Goal: Information Seeking & Learning: Find specific page/section

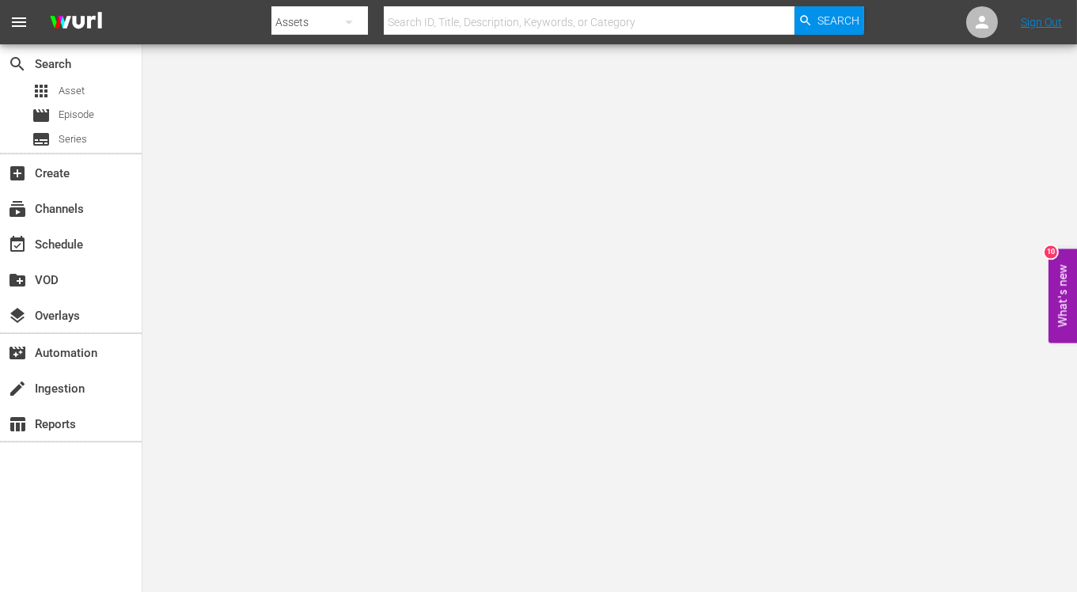
click at [700, 16] on input "text" at bounding box center [589, 22] width 411 height 38
type input "end of the road"
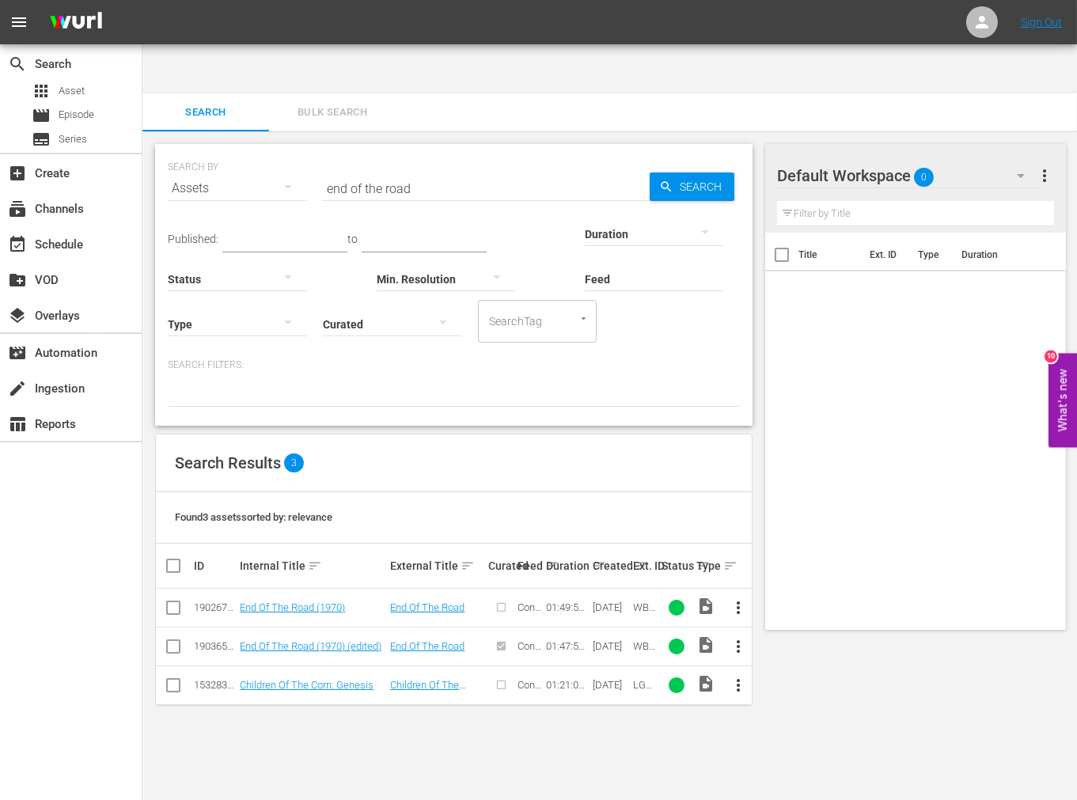
click at [238, 627] on td "End Of The Road (1970) (edited)" at bounding box center [312, 646] width 150 height 39
click at [271, 627] on td "End Of The Road (1970) (edited)" at bounding box center [312, 646] width 150 height 39
click at [271, 640] on link "End Of The Road (1970) (edited)" at bounding box center [311, 646] width 142 height 12
click at [274, 601] on link "End Of The Road (1970)" at bounding box center [292, 607] width 105 height 12
click at [990, 713] on body "menu Sign Out search Search apps Asset movie Episode subtitles Series add_box C…" at bounding box center [538, 449] width 1077 height 800
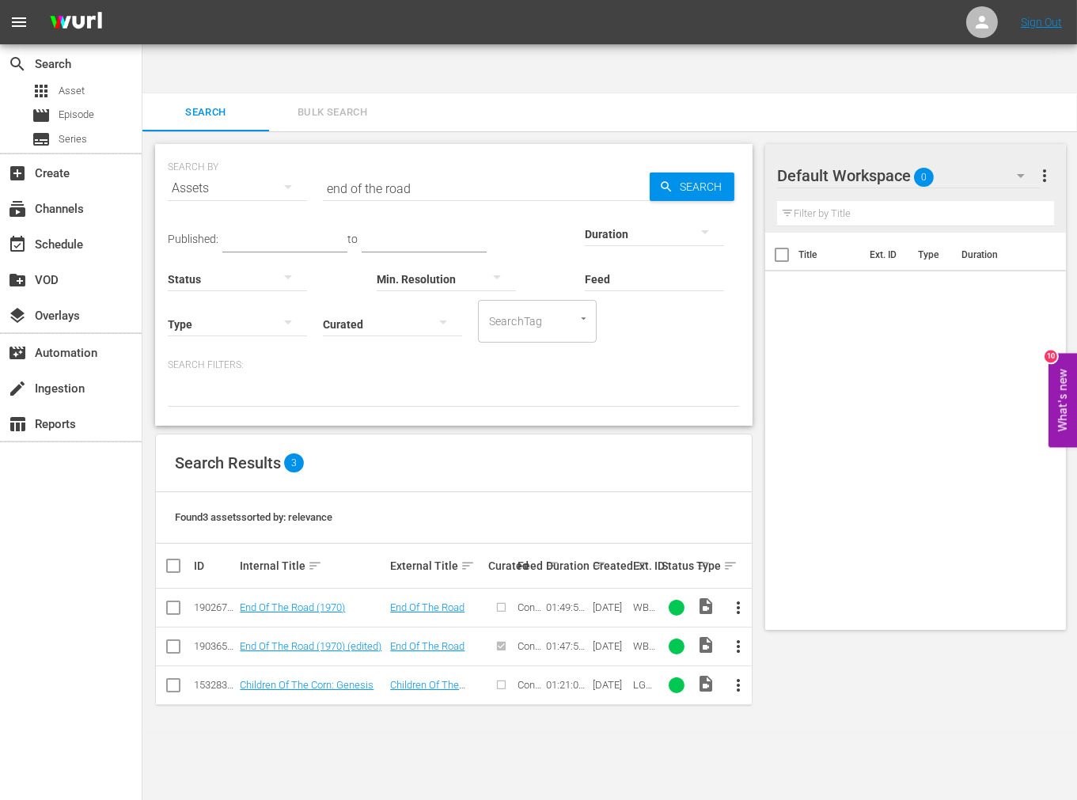
click at [594, 720] on body "menu Sign Out search Search apps Asset movie Episode subtitles Series add_box C…" at bounding box center [538, 449] width 1077 height 800
click at [298, 601] on link "End Of The Road (1970)" at bounding box center [292, 607] width 105 height 12
click at [293, 640] on link "End Of The Road (1970) (edited)" at bounding box center [311, 646] width 142 height 12
drag, startPoint x: 437, startPoint y: 148, endPoint x: 303, endPoint y: 152, distance: 133.8
click at [303, 152] on div "SEARCH BY Search By Assets Search ID, Title, Description, Keywords, or Category…" at bounding box center [454, 178] width 572 height 57
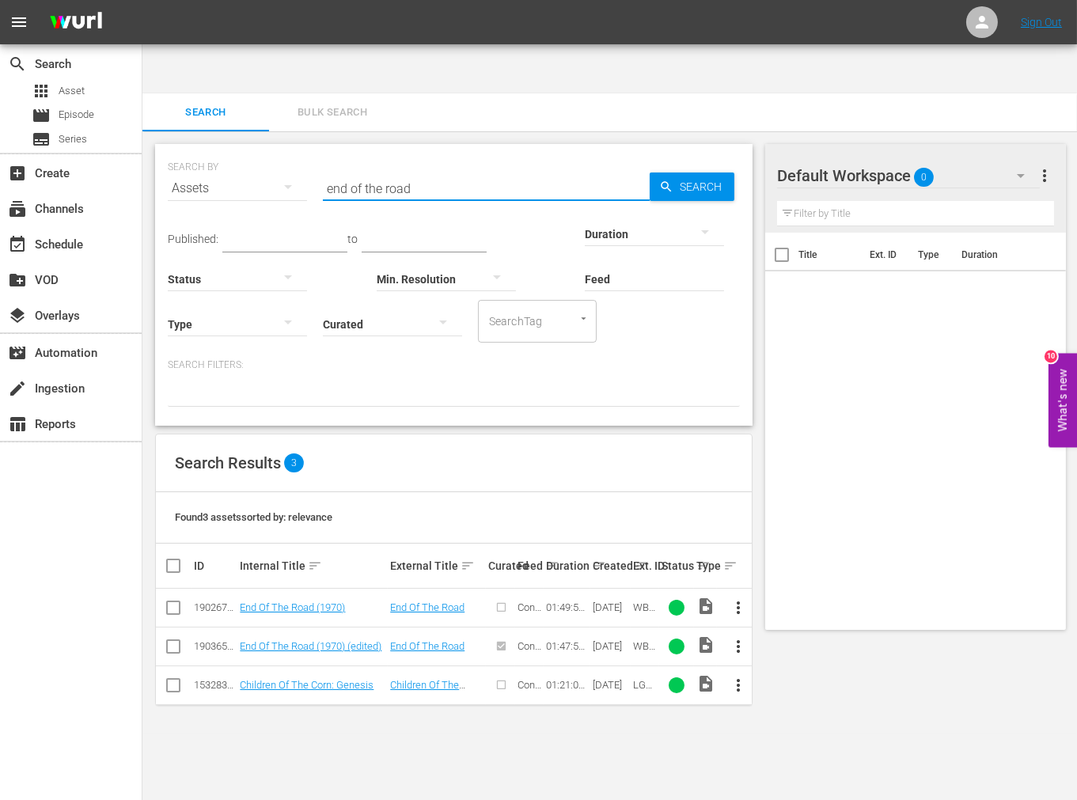
paste input "Thin Line Between Love And Hate"
type input "Thin Line Between Love And Hate"
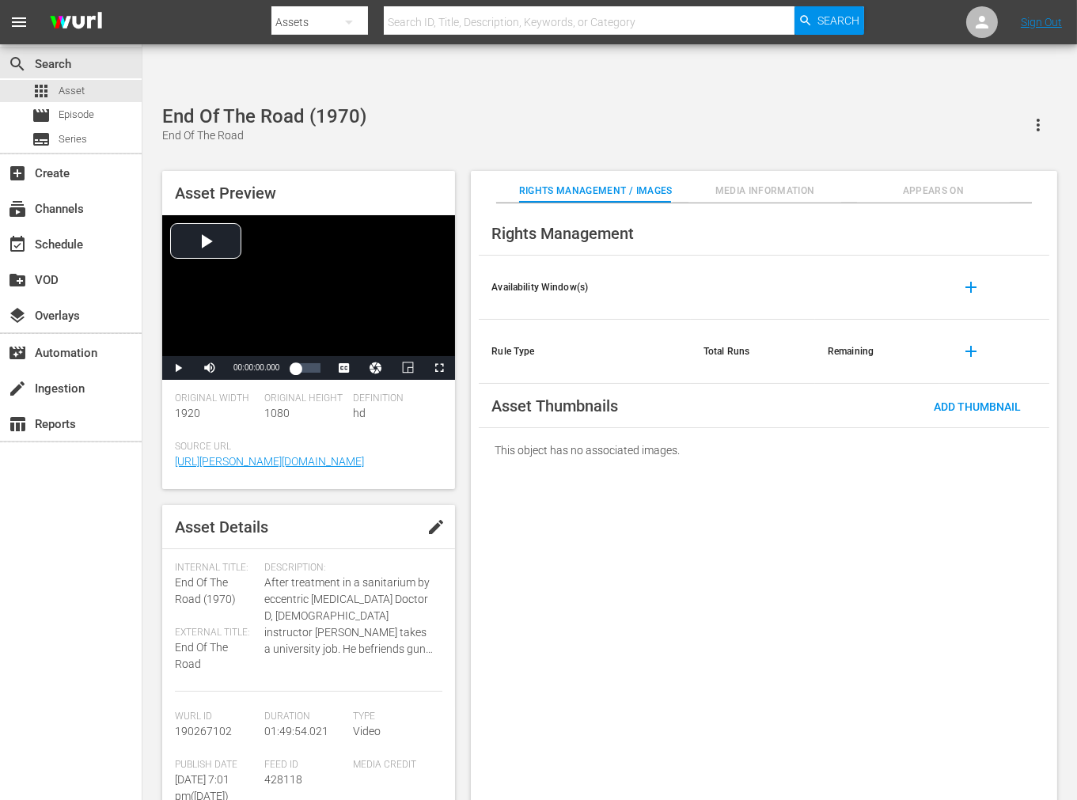
click at [924, 183] on span "Appears On" at bounding box center [933, 191] width 152 height 17
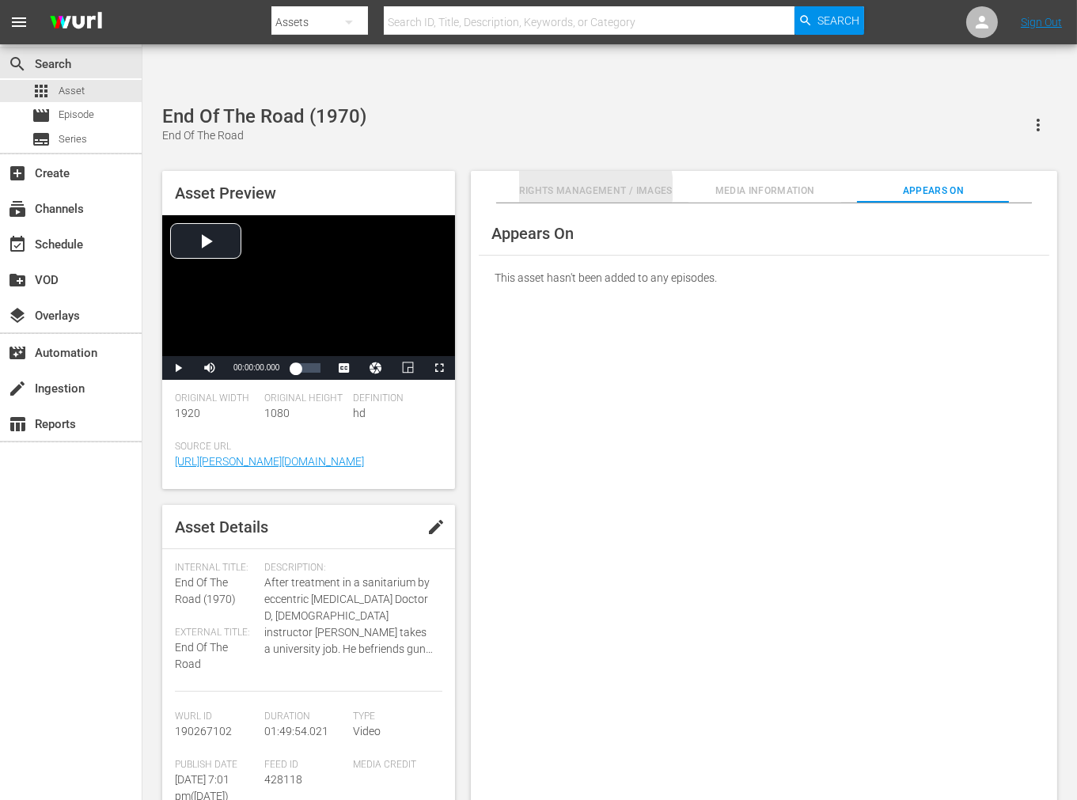
click at [591, 183] on span "Rights Management / Images" at bounding box center [596, 191] width 154 height 17
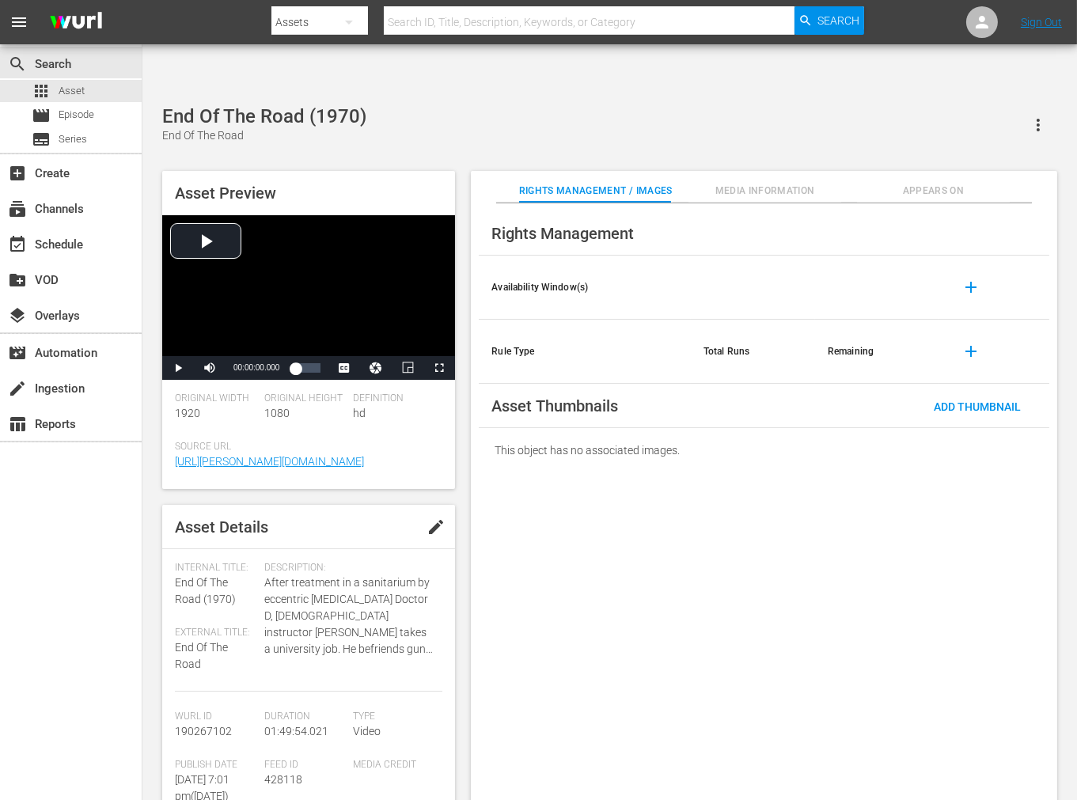
click at [750, 183] on span "Media Information" at bounding box center [764, 191] width 152 height 17
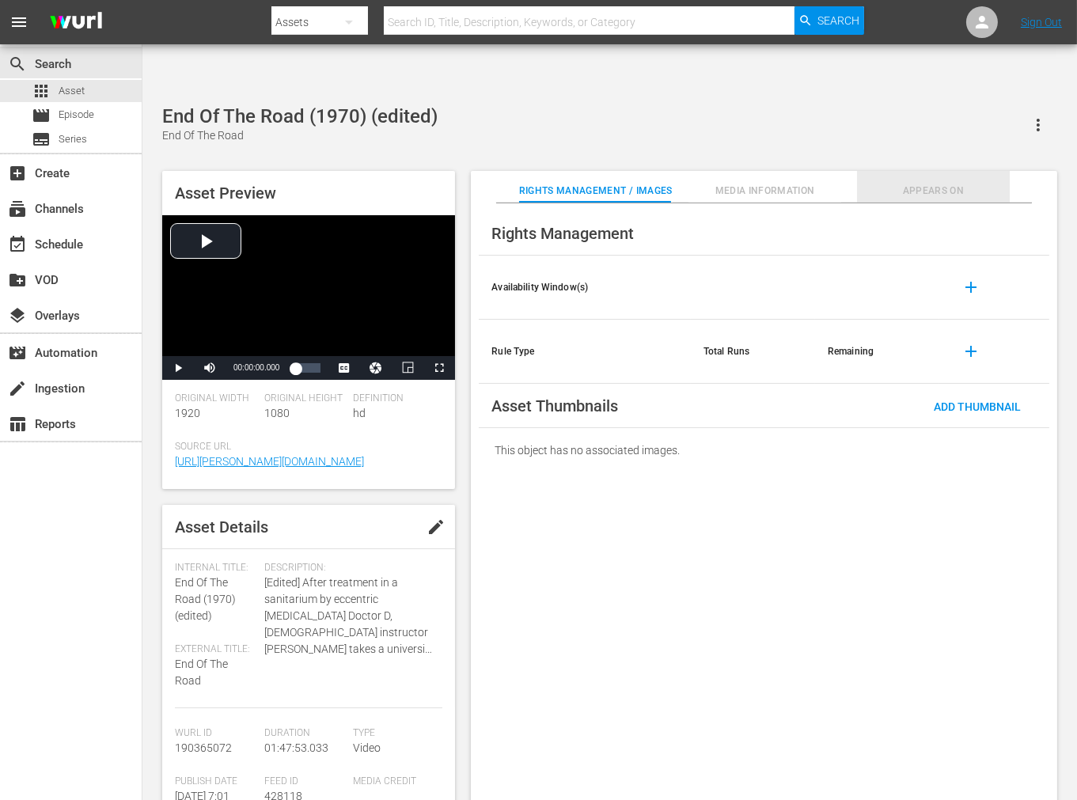
click at [940, 183] on span "Appears On" at bounding box center [933, 191] width 152 height 17
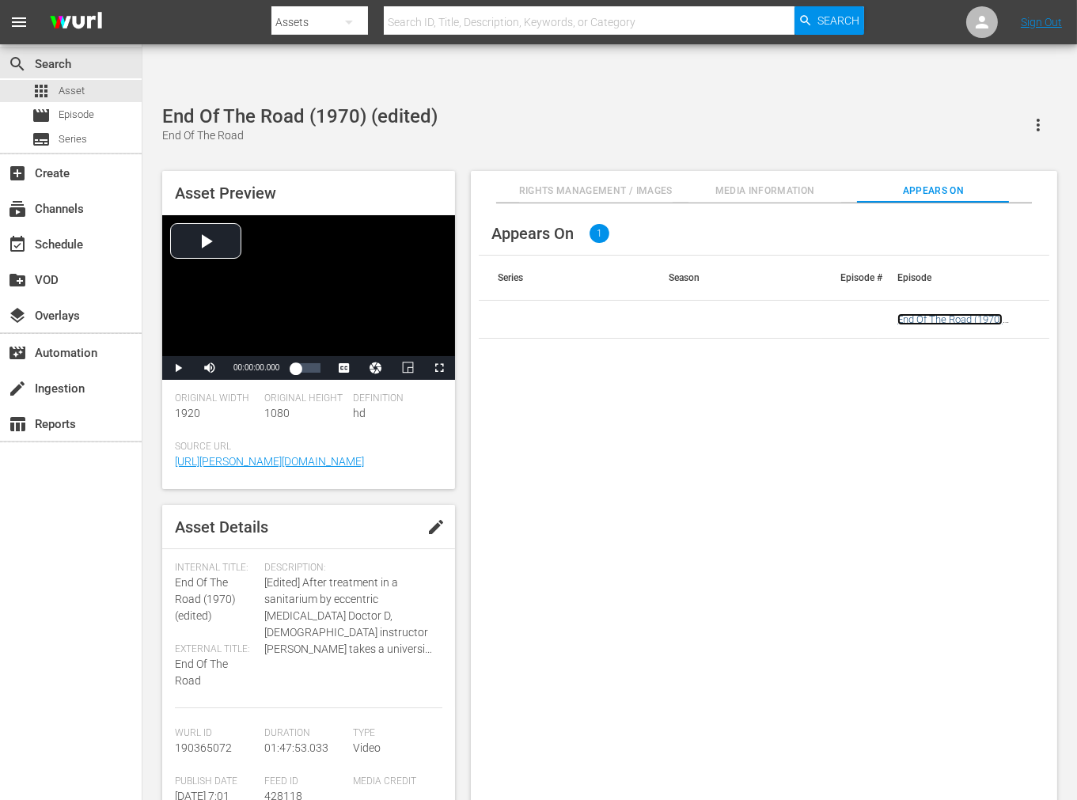
click at [951, 313] on link "End Of The Road (1970) (edited)" at bounding box center [949, 325] width 105 height 24
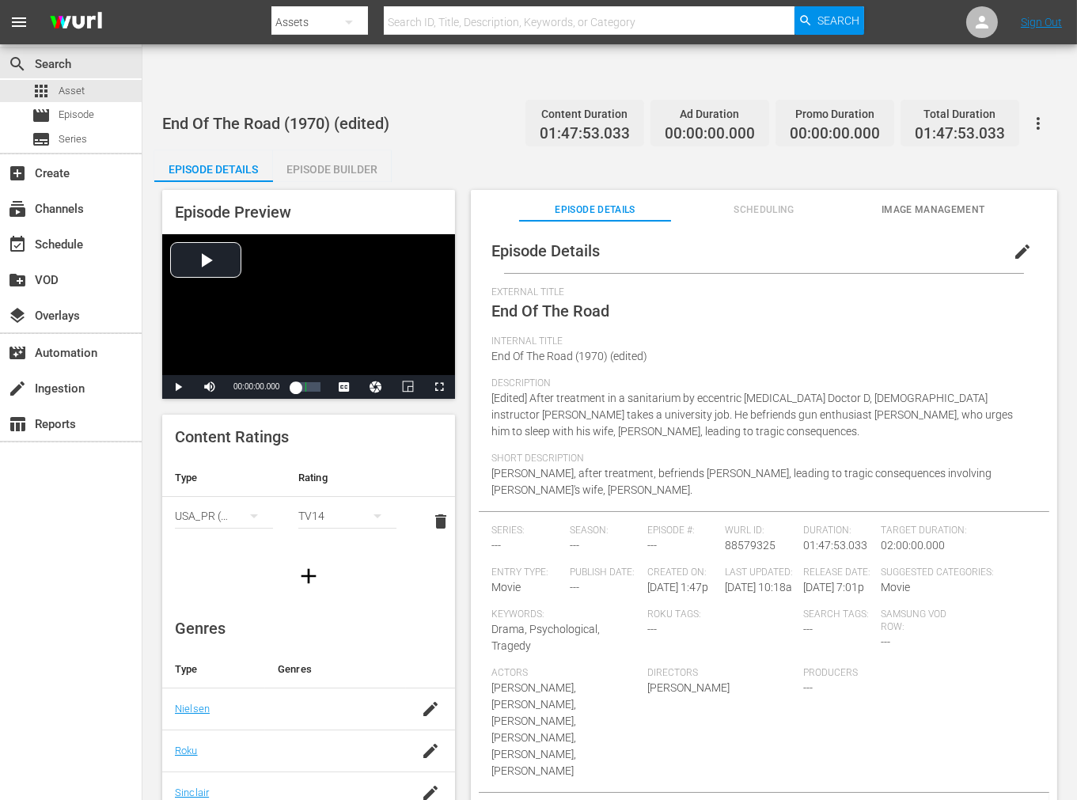
click at [780, 202] on span "Scheduling" at bounding box center [764, 210] width 152 height 17
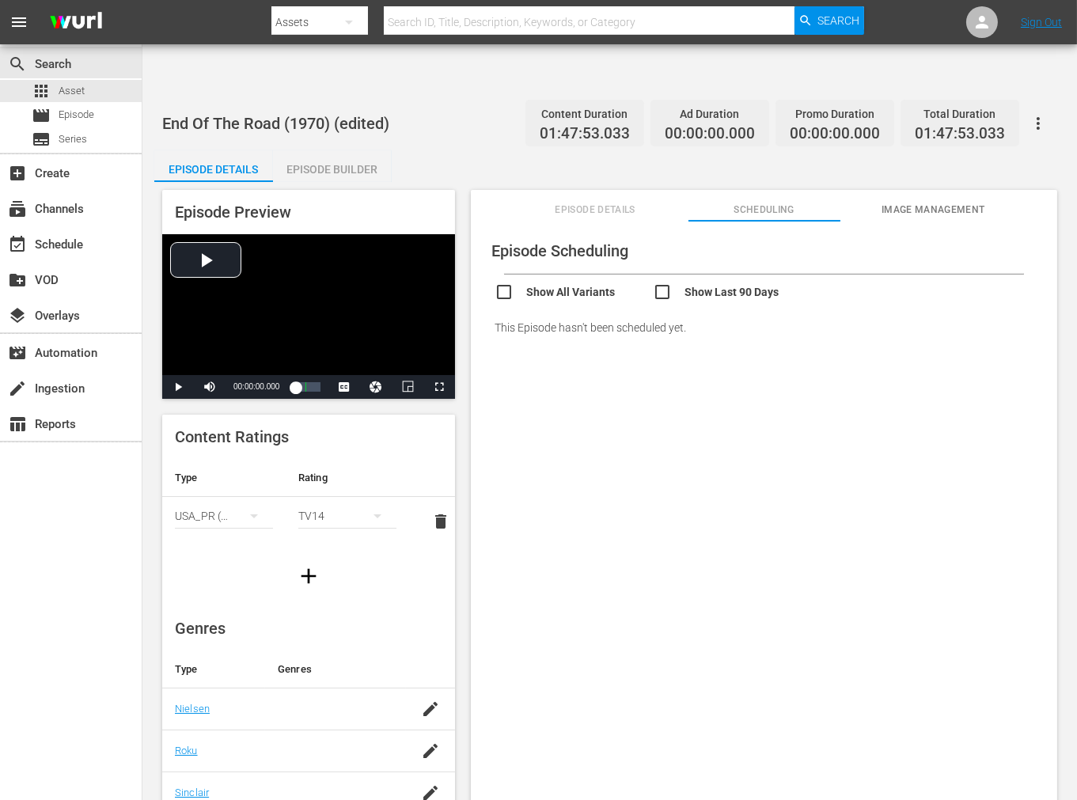
click at [583, 283] on input "checkbox" at bounding box center [574, 294] width 158 height 23
checkbox input "true"
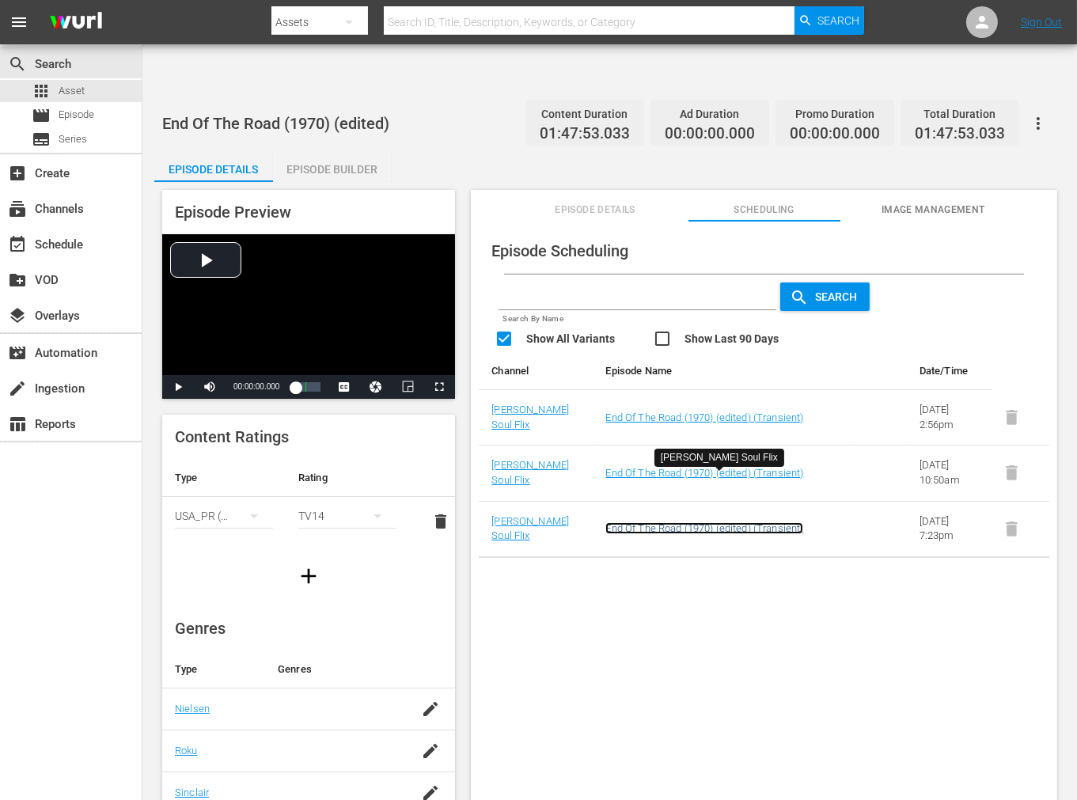
click at [716, 522] on link "End Of The Road (1970) (edited) (Transient)" at bounding box center [704, 528] width 198 height 12
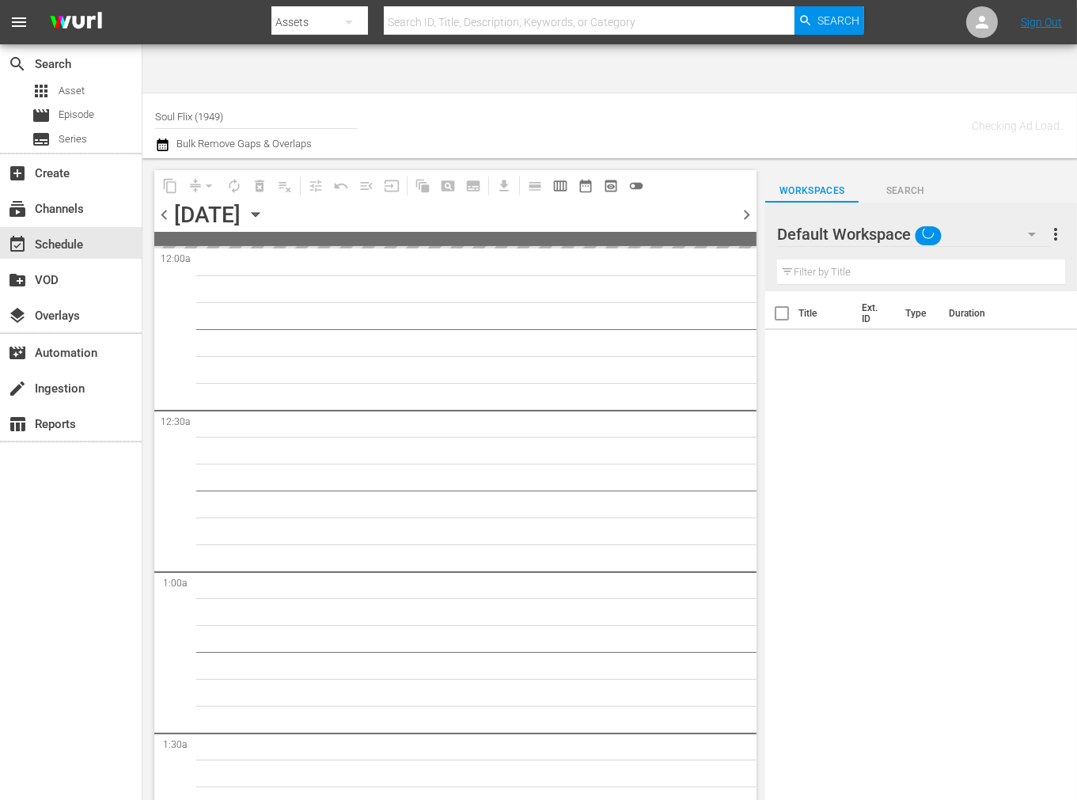
type input "Soul Flix (1949)"
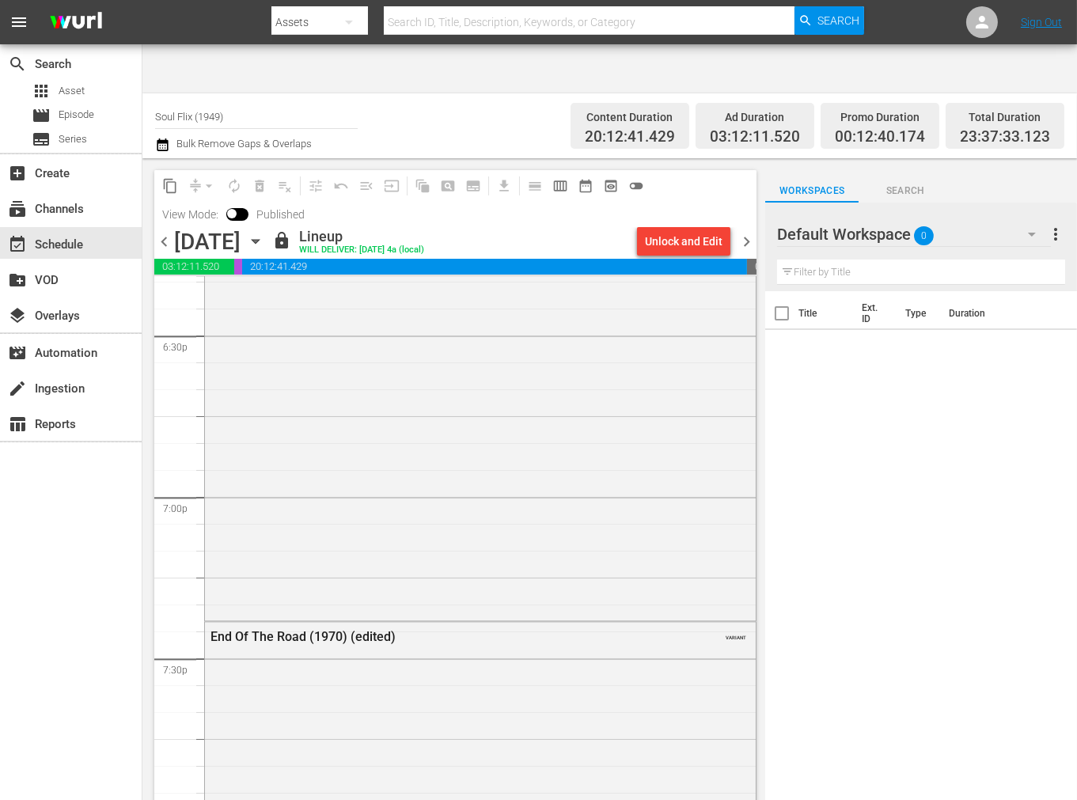
scroll to position [6154, 0]
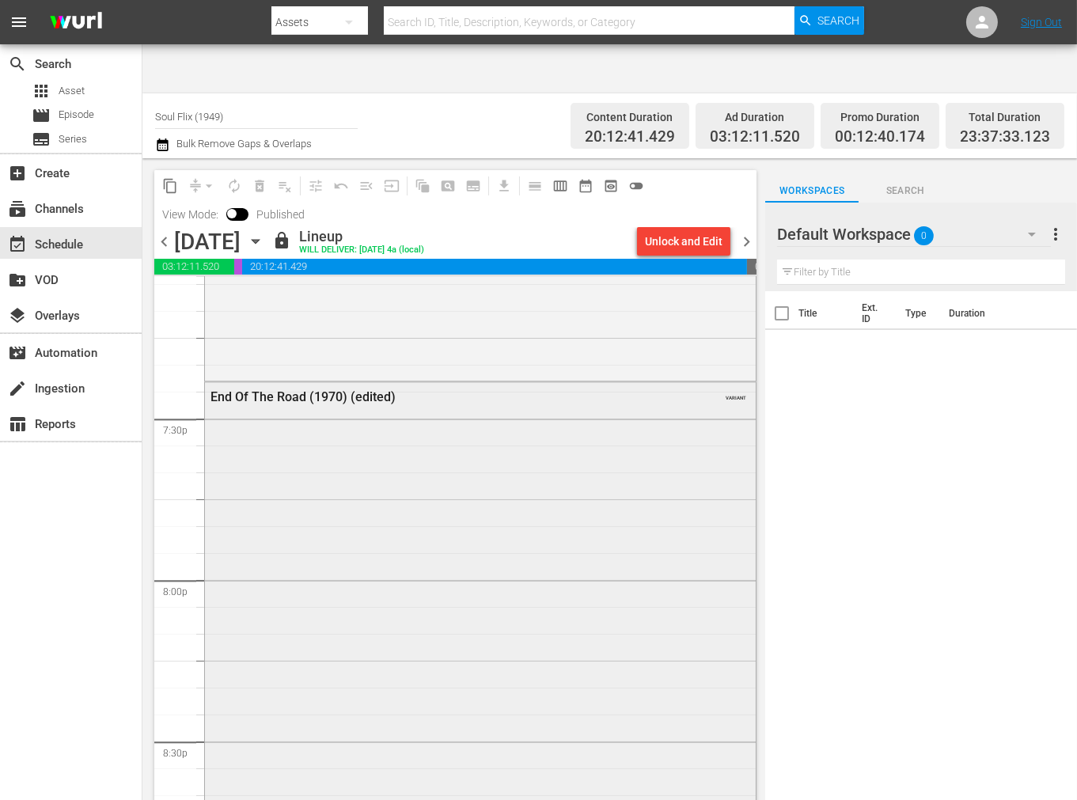
click at [309, 389] on div "End Of The Road (1970) (edited)" at bounding box center [439, 396] width 457 height 15
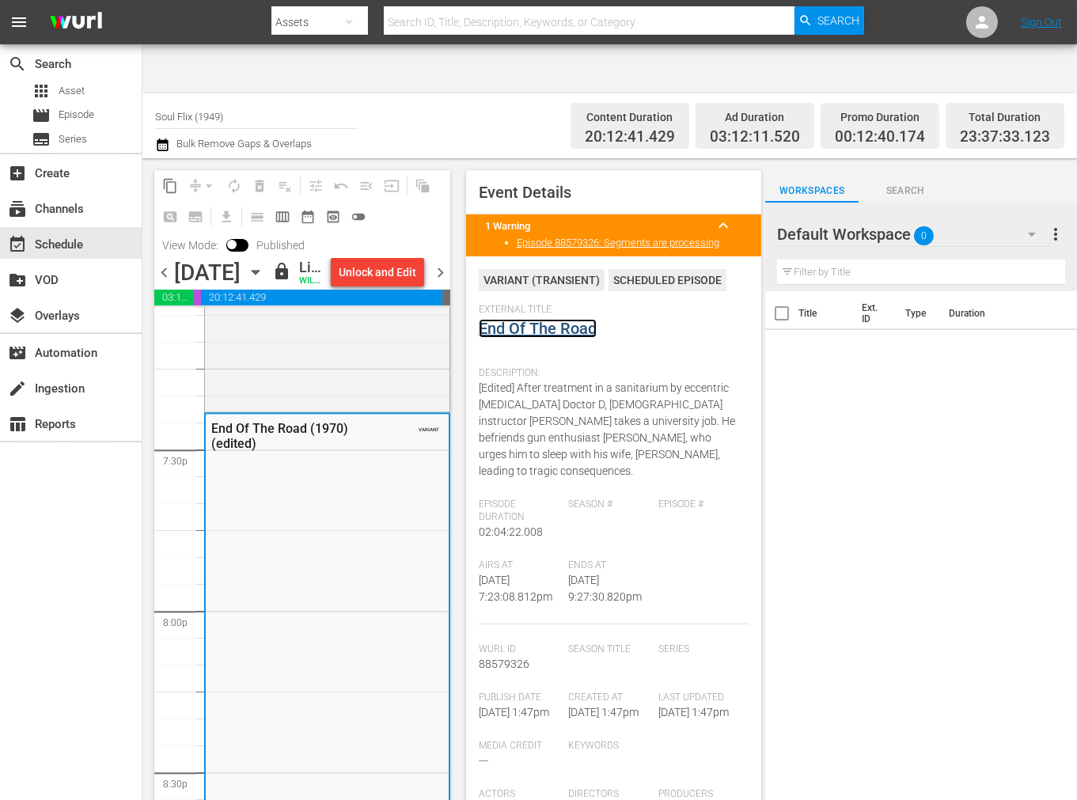
click at [533, 319] on link "End Of The Road" at bounding box center [538, 328] width 118 height 19
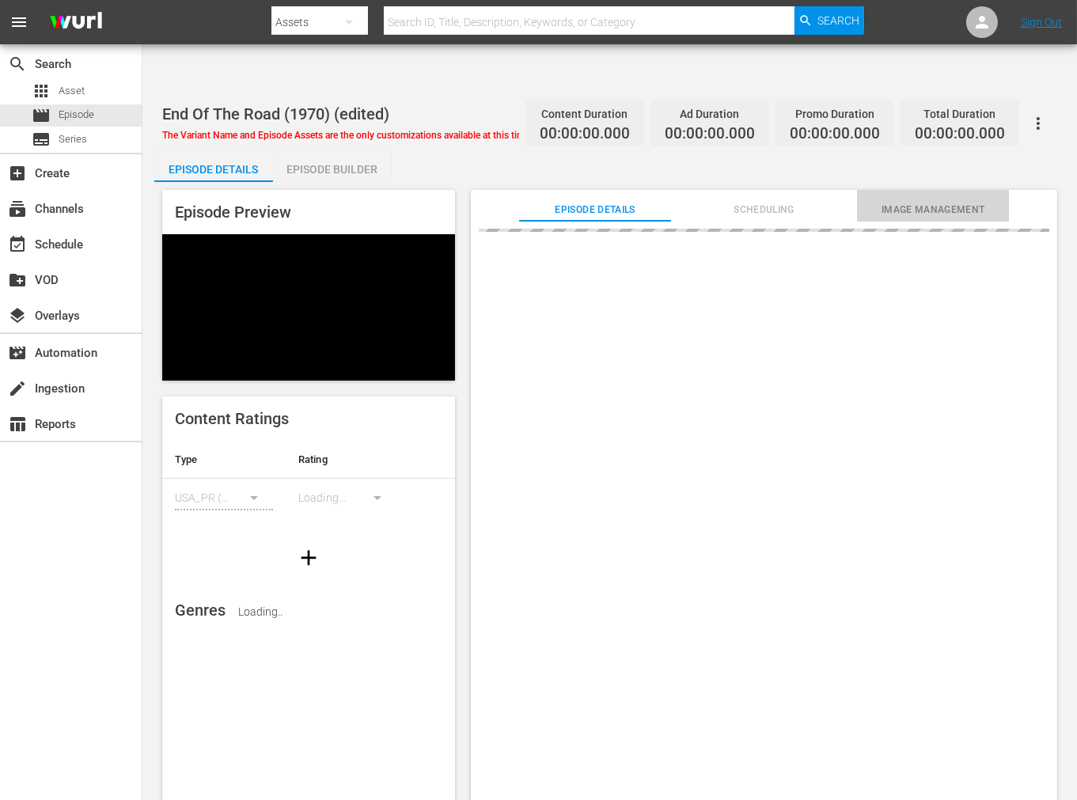
click at [914, 202] on span "Image Management" at bounding box center [933, 210] width 152 height 17
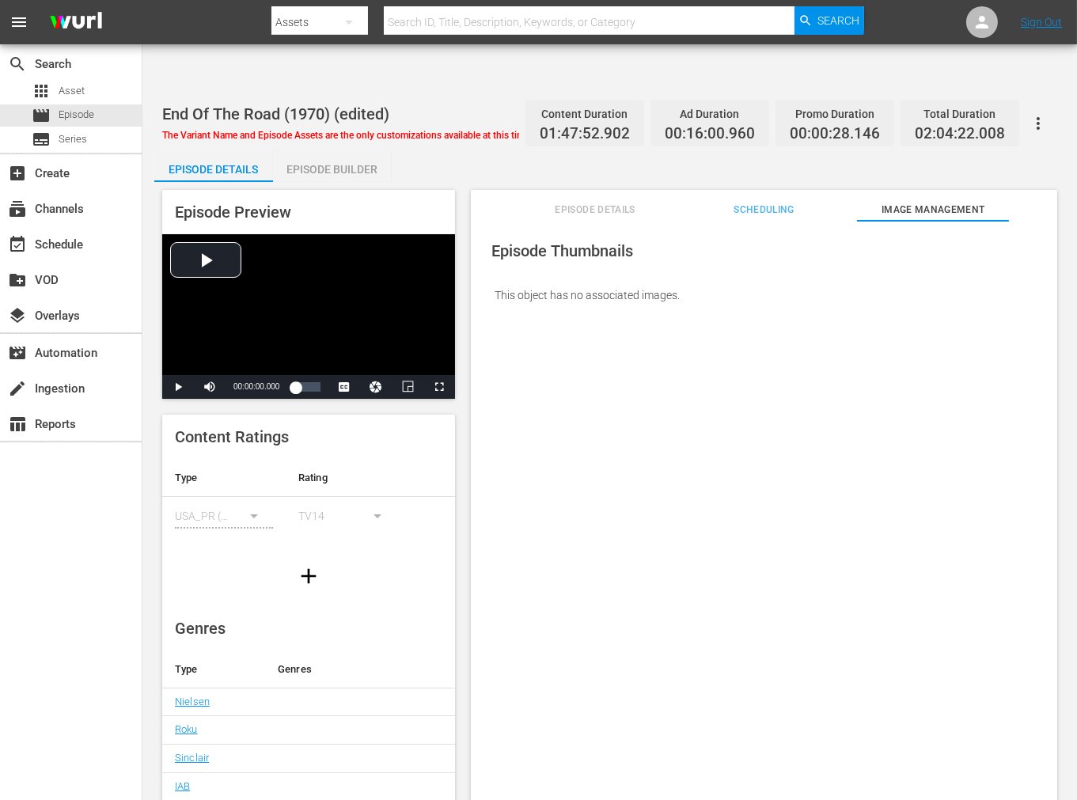
click at [764, 202] on span "Scheduling" at bounding box center [764, 210] width 152 height 17
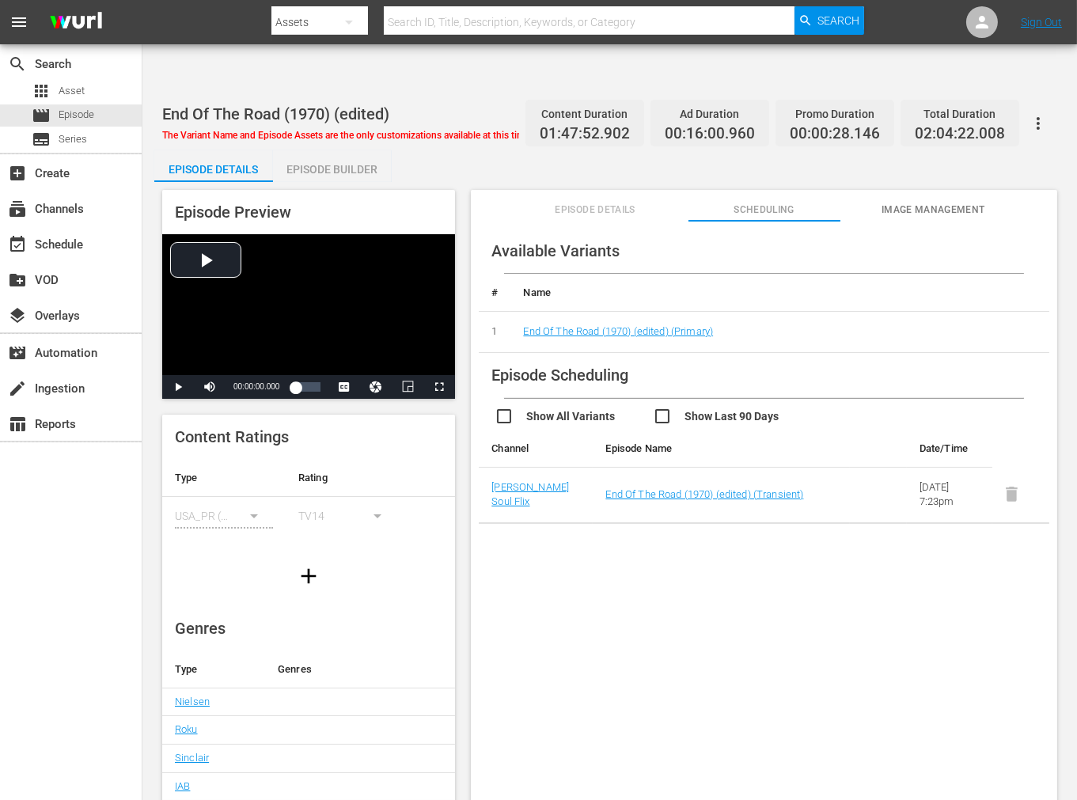
click at [427, 28] on input "text" at bounding box center [589, 22] width 411 height 38
click at [633, 494] on div "Available Variants # Name 1 End Of The Road (1970) (edited) (Primary) Episode S…" at bounding box center [764, 530] width 586 height 618
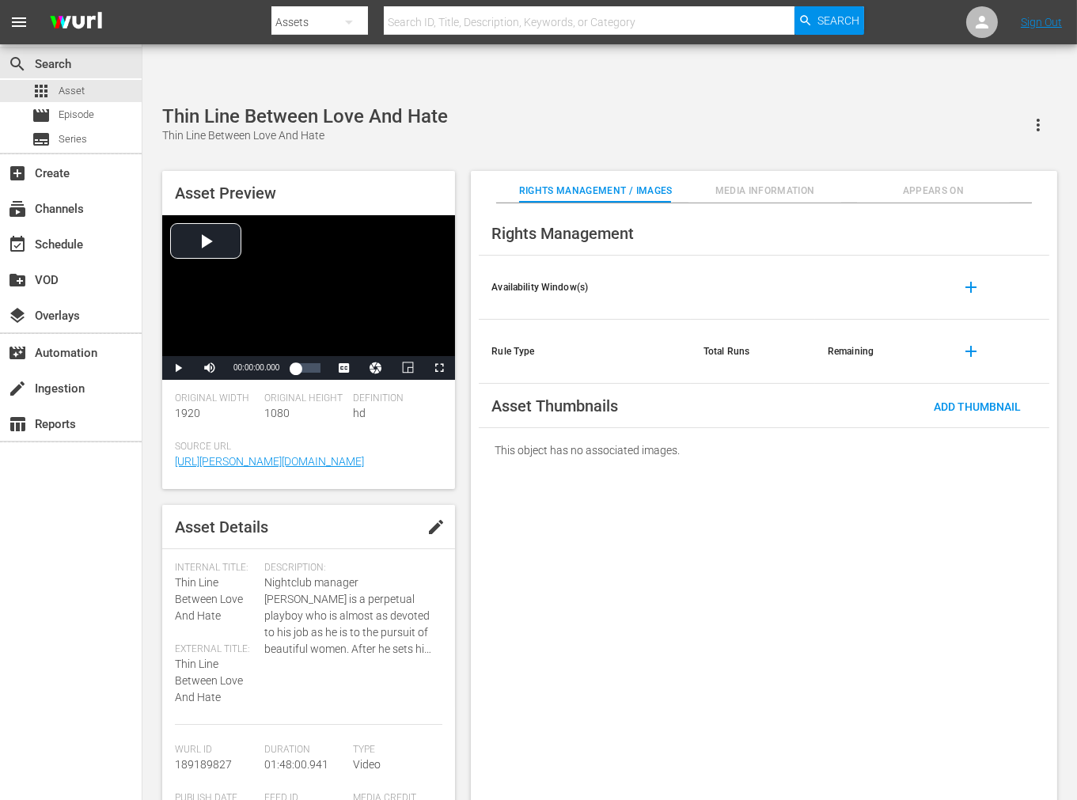
click at [919, 183] on span "Appears On" at bounding box center [933, 191] width 152 height 17
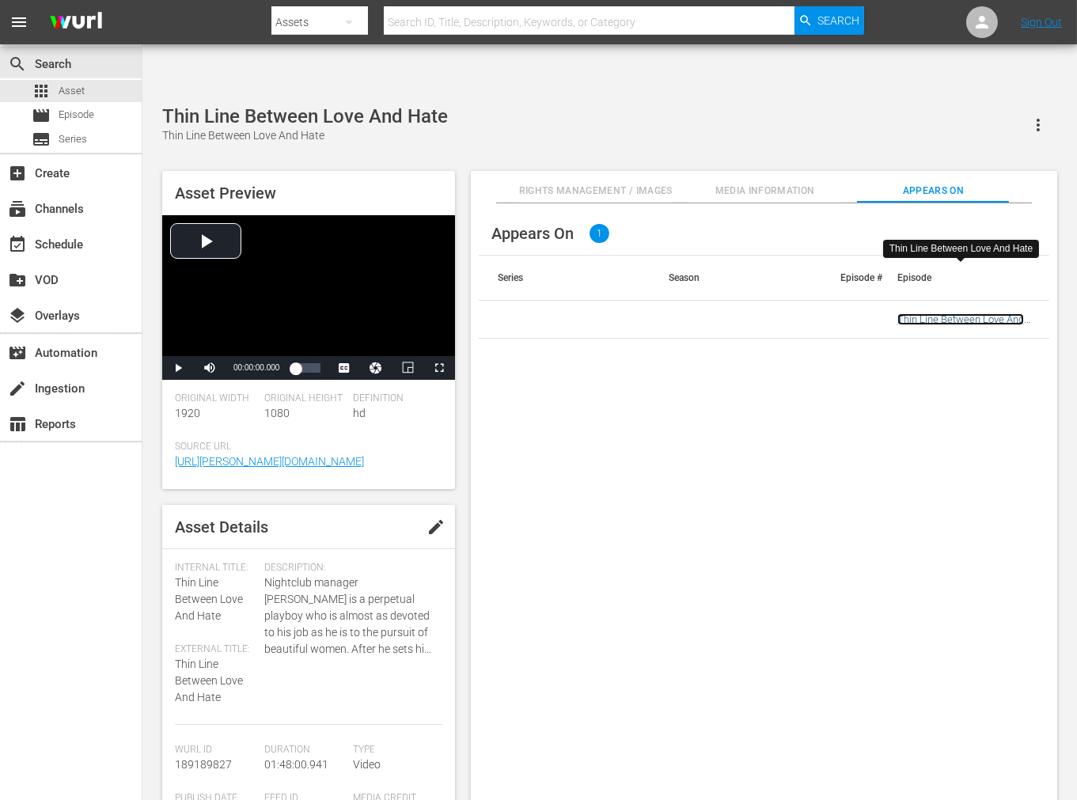
click at [960, 313] on link "Thin Line Between Love And Hate" at bounding box center [960, 325] width 127 height 24
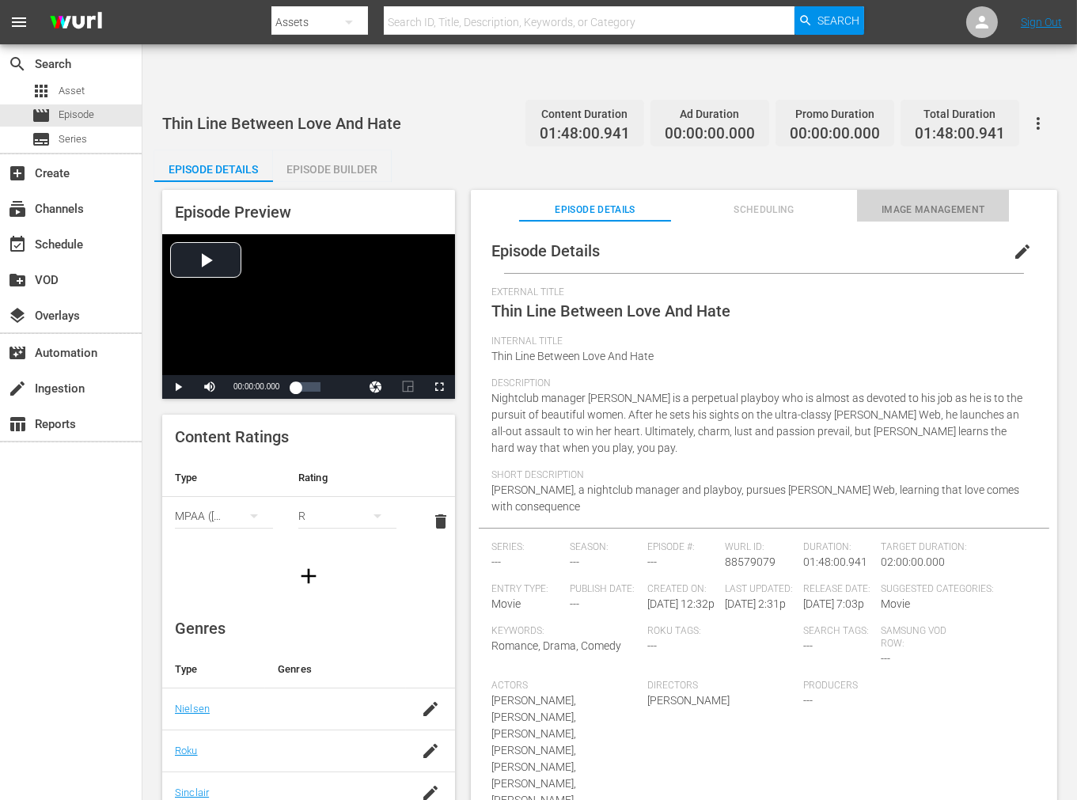
click at [924, 202] on span "Image Management" at bounding box center [933, 210] width 152 height 17
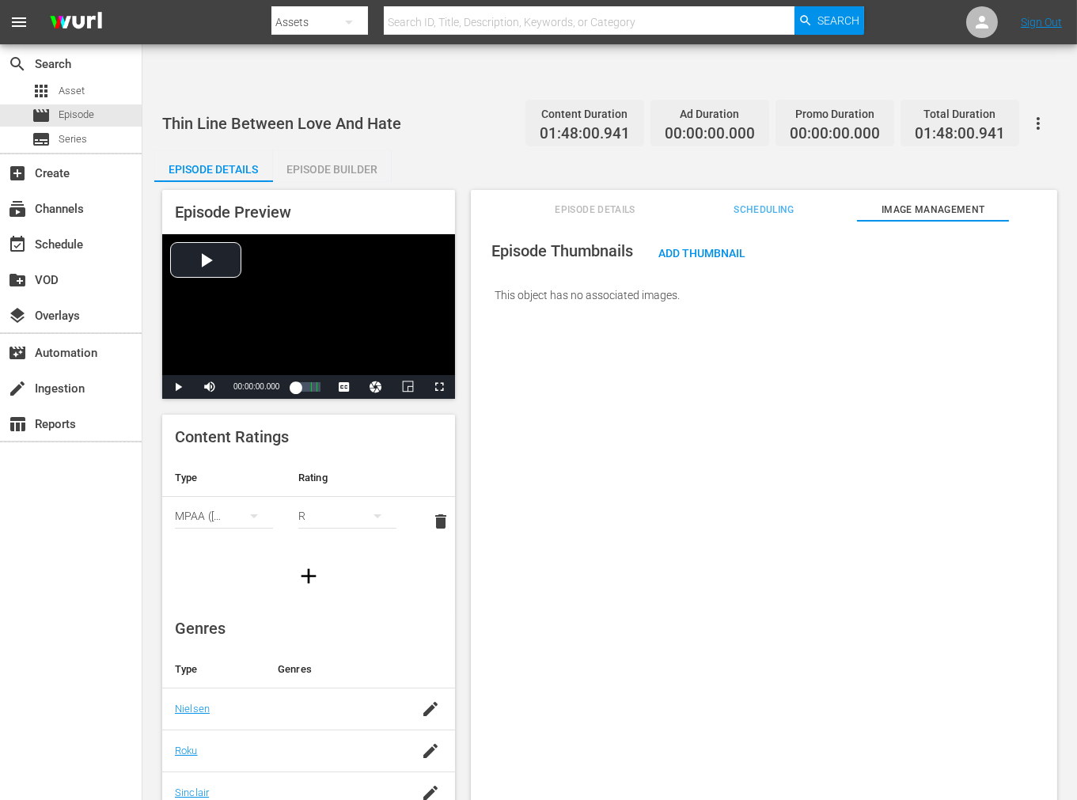
click at [787, 357] on div "Episode Thumbnails Add Thumbnail This object has no associated images." at bounding box center [764, 530] width 586 height 618
click at [683, 247] on span "Add Thumbnail" at bounding box center [702, 253] width 112 height 13
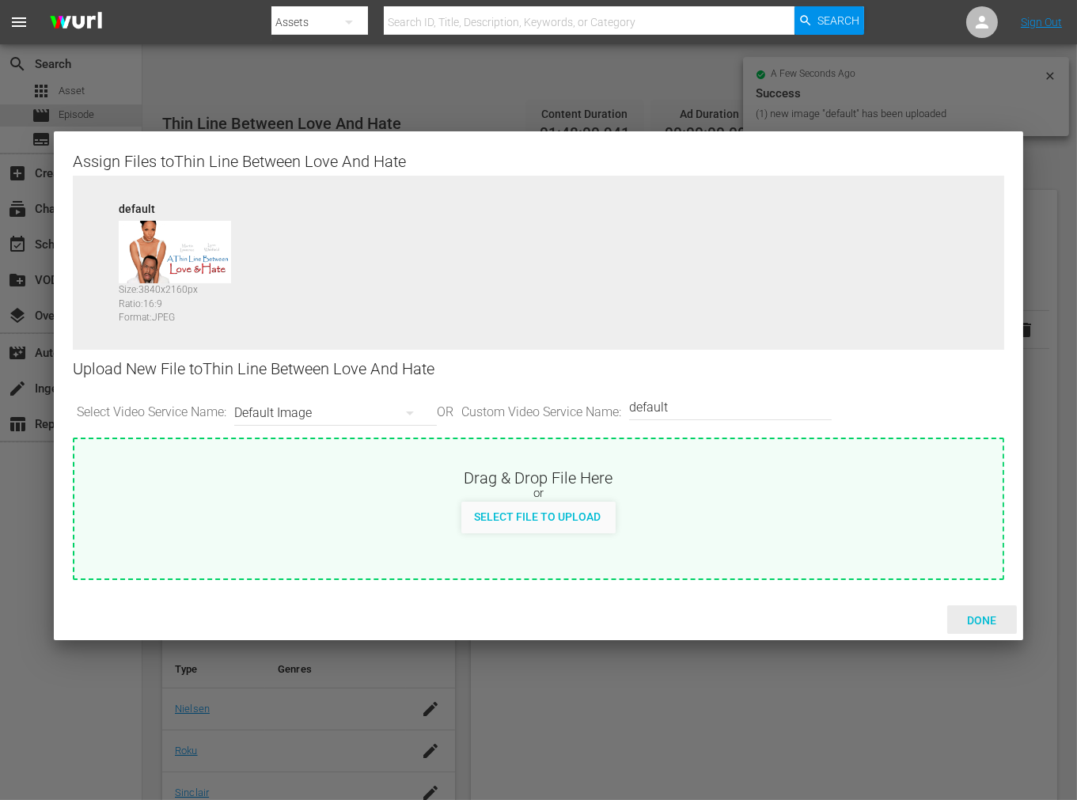
click at [986, 614] on span "Done" at bounding box center [981, 620] width 55 height 13
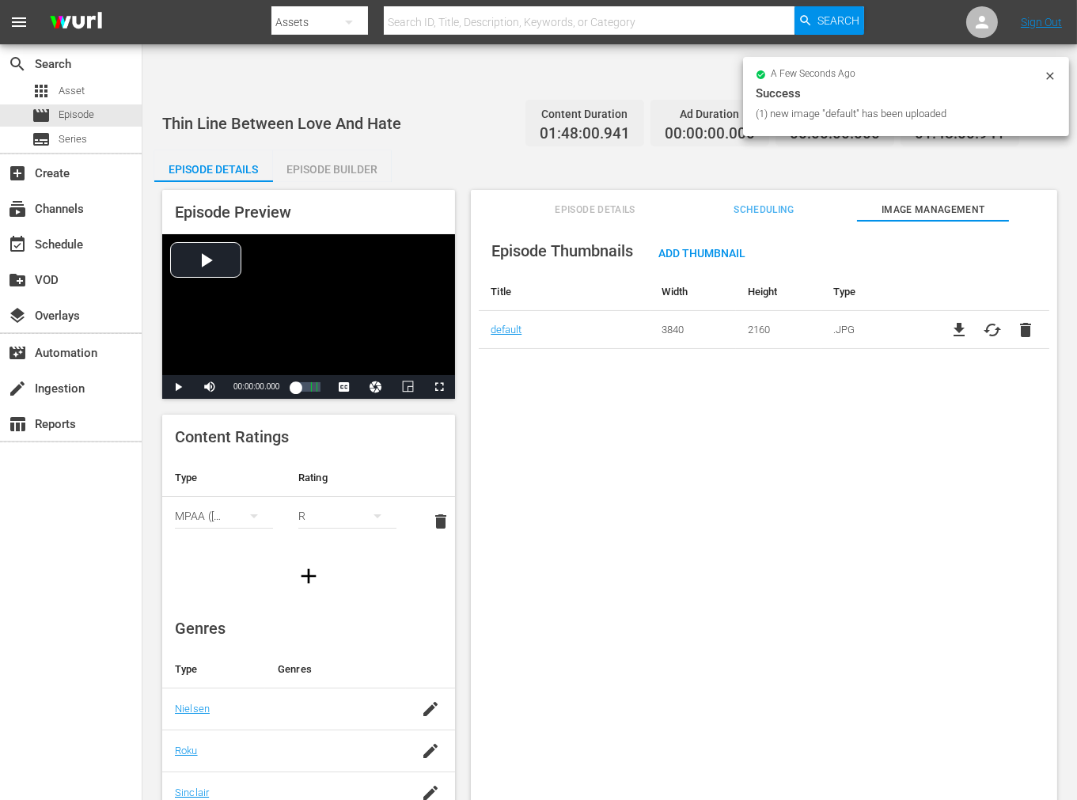
click at [965, 658] on body "menu Search By Assets Search ID, Title, Description, Keywords, or Category Sear…" at bounding box center [538, 449] width 1077 height 800
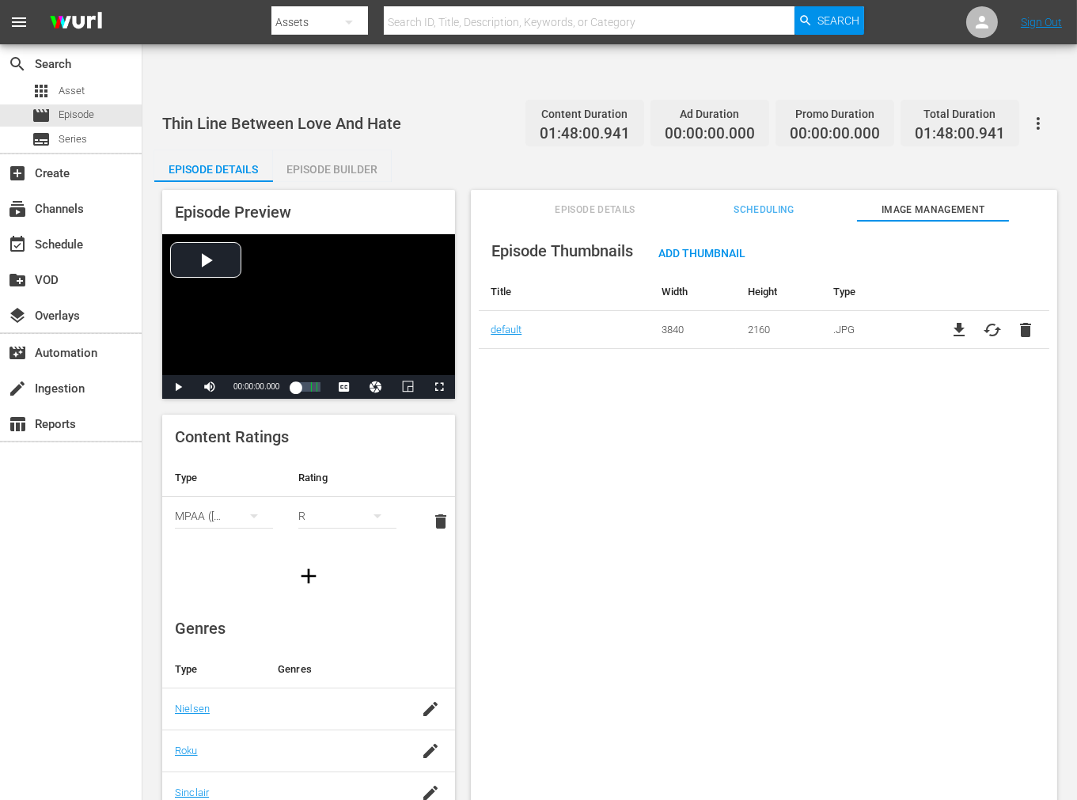
drag, startPoint x: 916, startPoint y: 385, endPoint x: 916, endPoint y: 369, distance: 15.8
click at [916, 380] on div "Episode Thumbnails Add Thumbnail Title Width Height Type default 3840 2160 .JPG…" at bounding box center [764, 530] width 586 height 618
click at [765, 202] on span "Scheduling" at bounding box center [764, 210] width 152 height 17
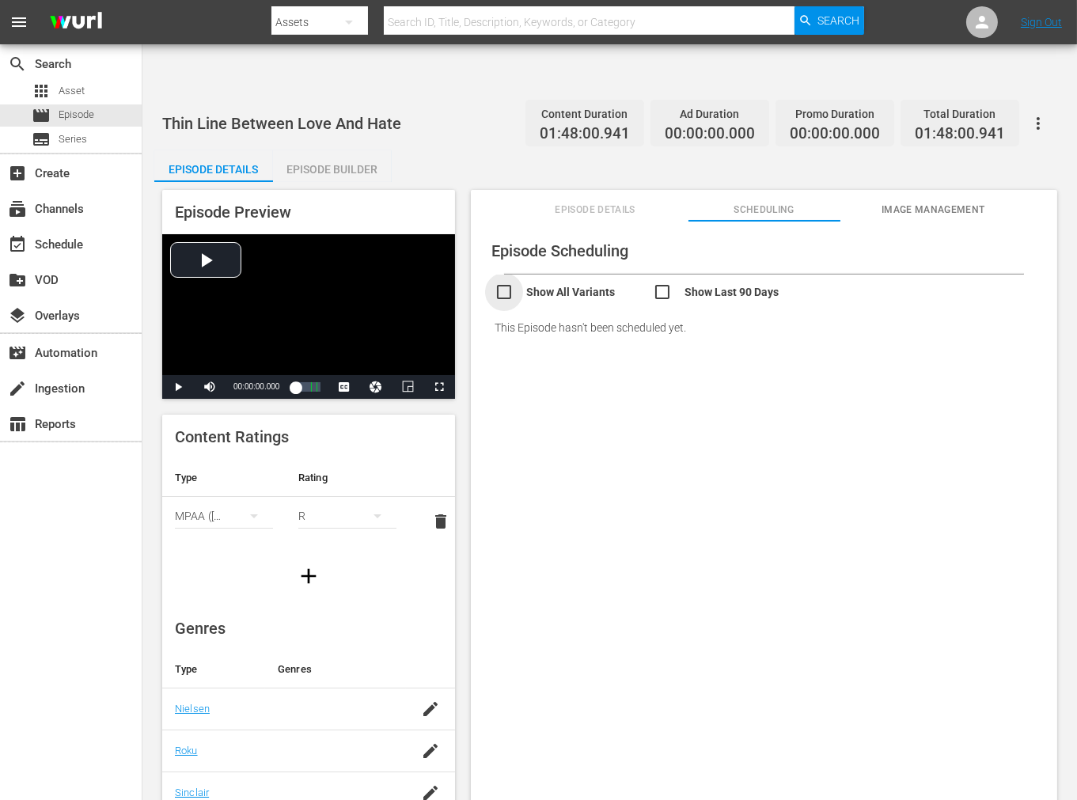
click at [510, 283] on input "checkbox" at bounding box center [574, 294] width 158 height 23
checkbox input "true"
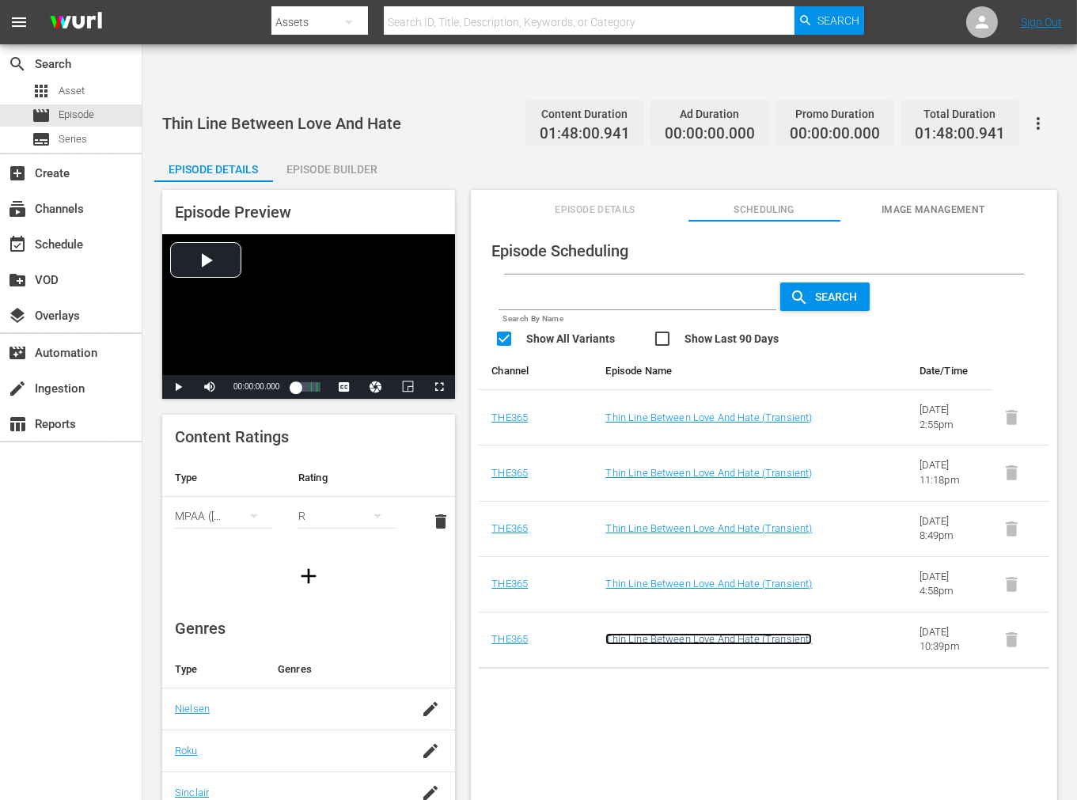
click at [714, 633] on link "Thin Line Between Love And Hate (Transient)" at bounding box center [708, 639] width 207 height 12
click at [724, 578] on link "Thin Line Between Love And Hate (Transient)" at bounding box center [708, 584] width 207 height 12
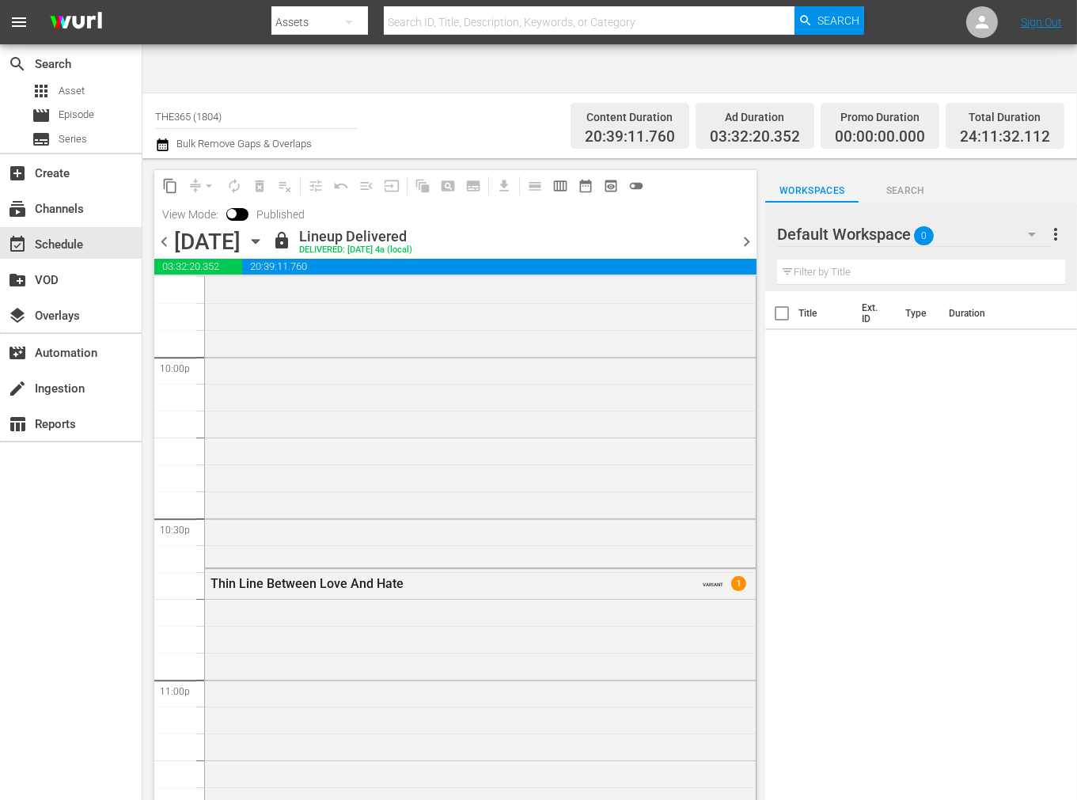
scroll to position [7034, 0]
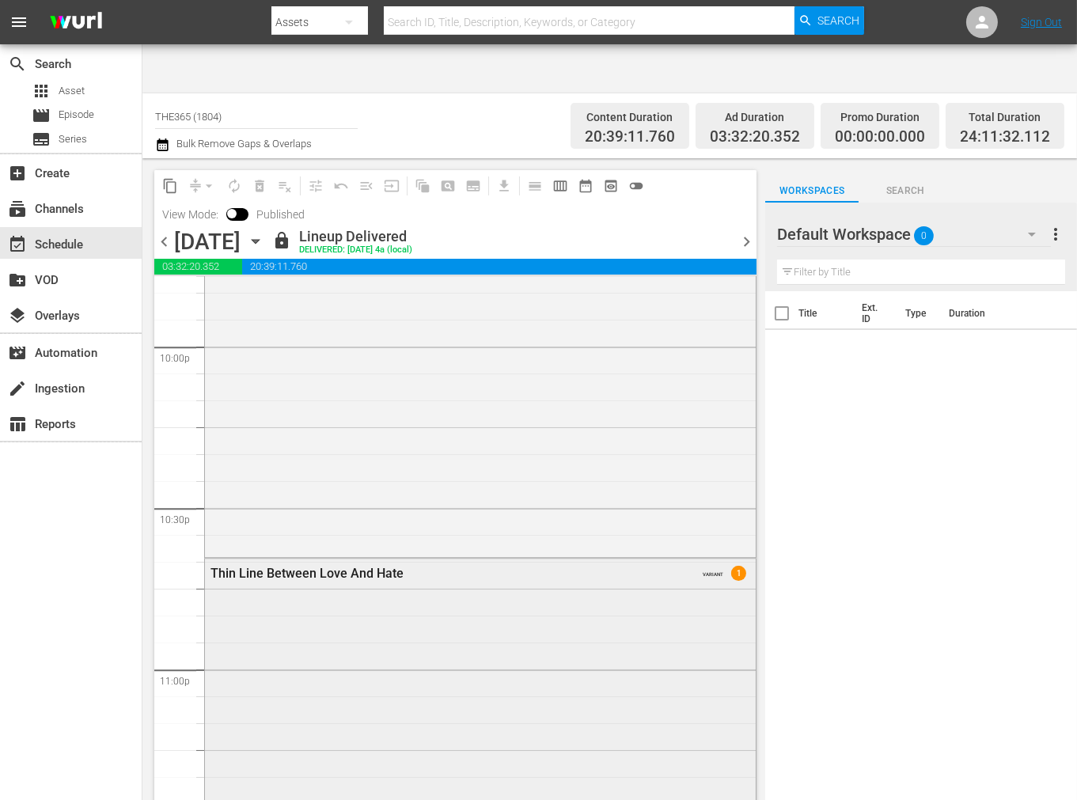
click at [311, 566] on div "Thin Line Between Love And Hate" at bounding box center [439, 573] width 457 height 15
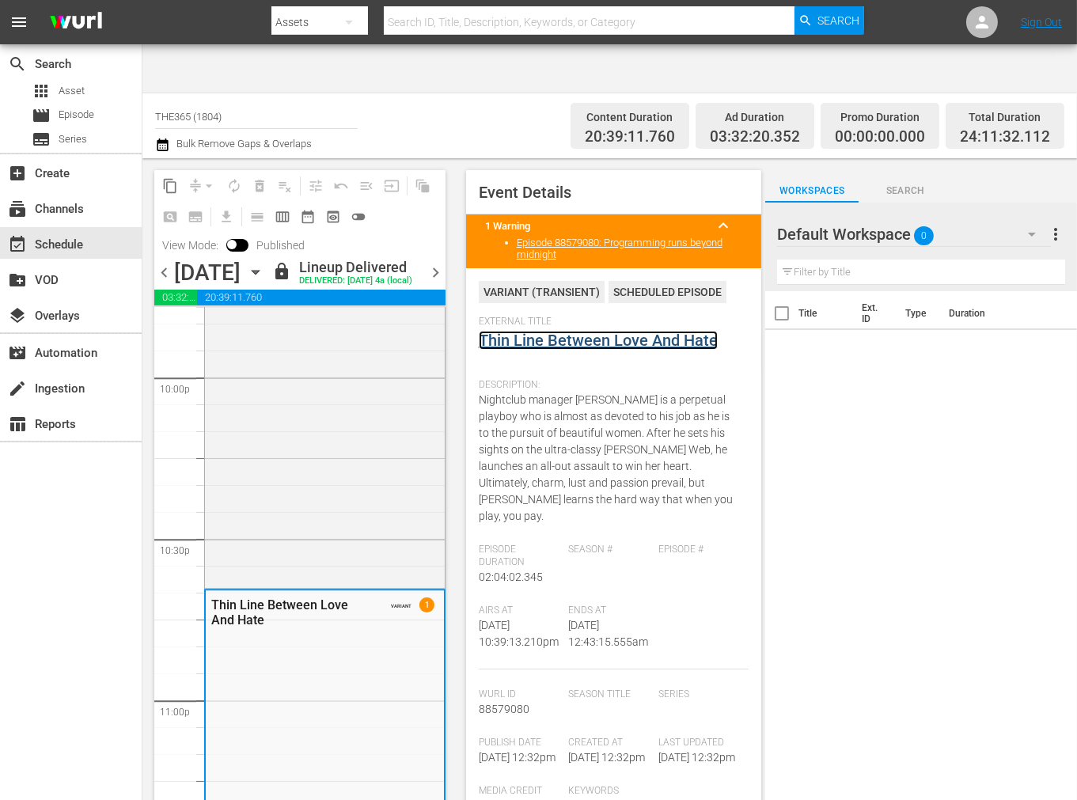
click at [559, 331] on link "Thin Line Between Love And Hate" at bounding box center [598, 340] width 239 height 19
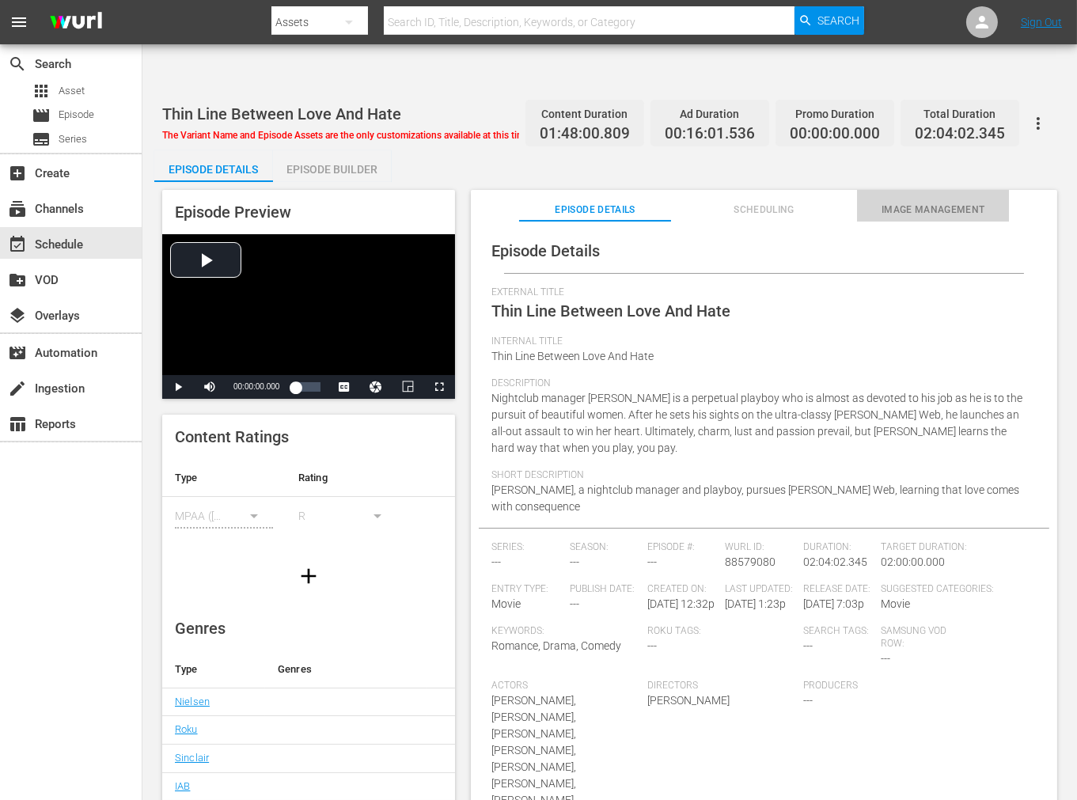
click at [935, 190] on button "Image Management" at bounding box center [933, 206] width 152 height 32
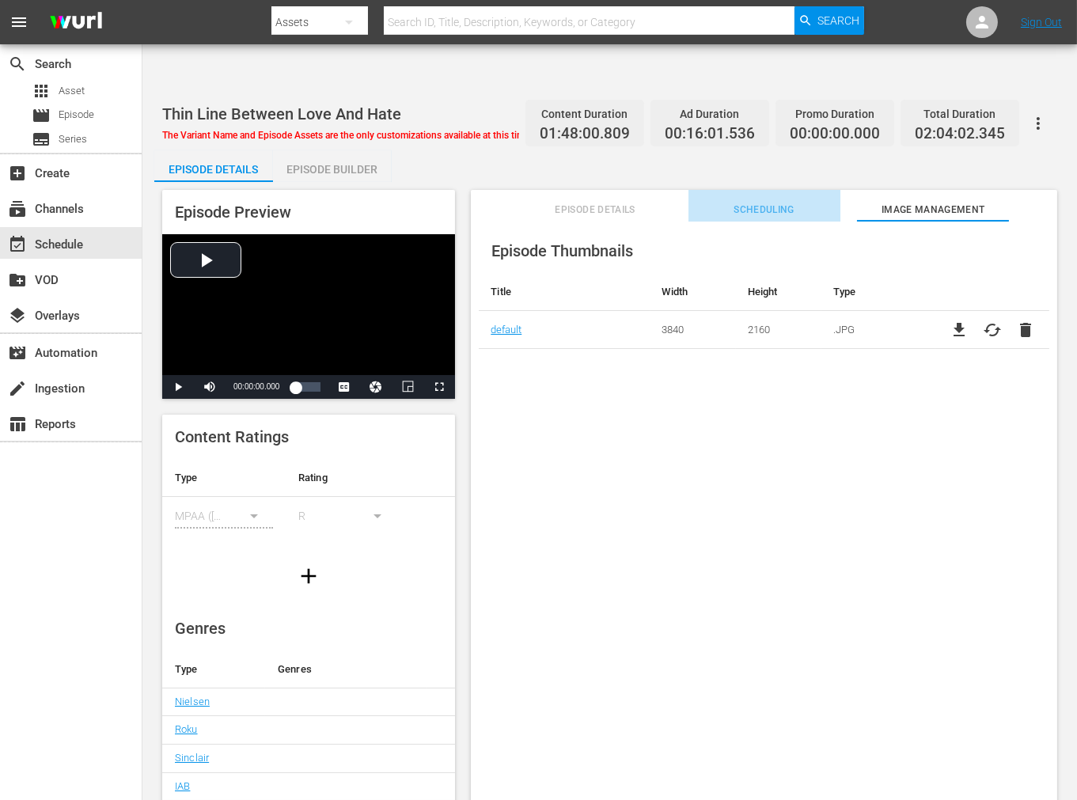
click at [778, 202] on span "Scheduling" at bounding box center [764, 210] width 152 height 17
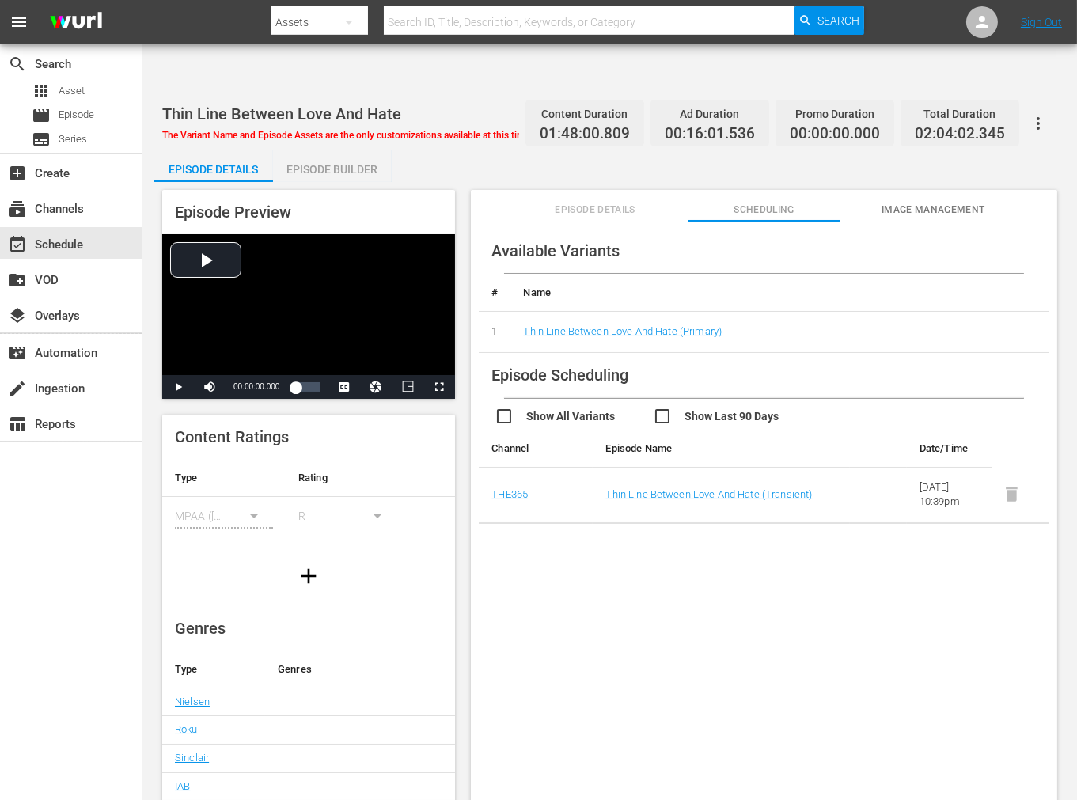
drag, startPoint x: 827, startPoint y: 634, endPoint x: 932, endPoint y: 650, distance: 106.6
click at [832, 633] on div "Available Variants # Name 1 Thin Line Between Love And Hate (Primary) Episode S…" at bounding box center [764, 530] width 586 height 618
click at [584, 710] on div "Available Variants # Name 1 Thin Line Between Love And Hate (Primary) Episode S…" at bounding box center [764, 530] width 586 height 618
